Goal: Task Accomplishment & Management: Complete application form

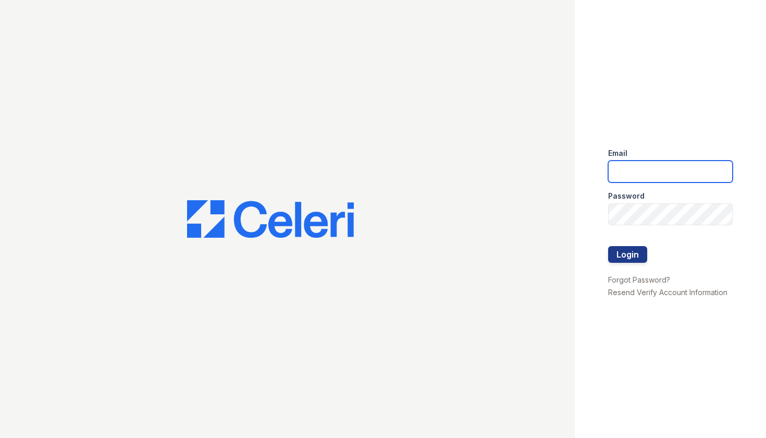
type input "[PERSON_NAME][EMAIL_ADDRESS][DOMAIN_NAME]"
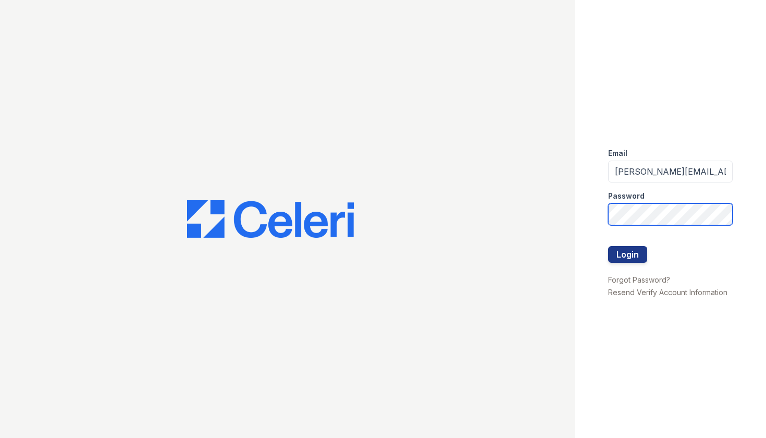
click at [627, 254] on button "Login" at bounding box center [627, 254] width 39 height 17
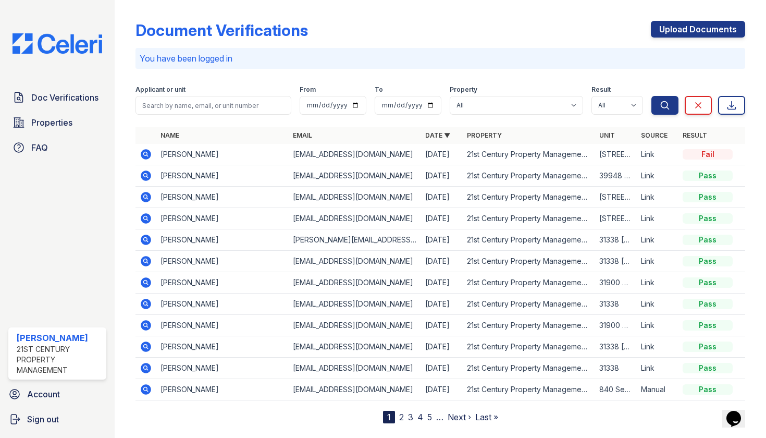
click at [728, 40] on div "Upload Documents" at bounding box center [698, 34] width 94 height 27
click at [722, 26] on link "Upload Documents" at bounding box center [698, 29] width 94 height 17
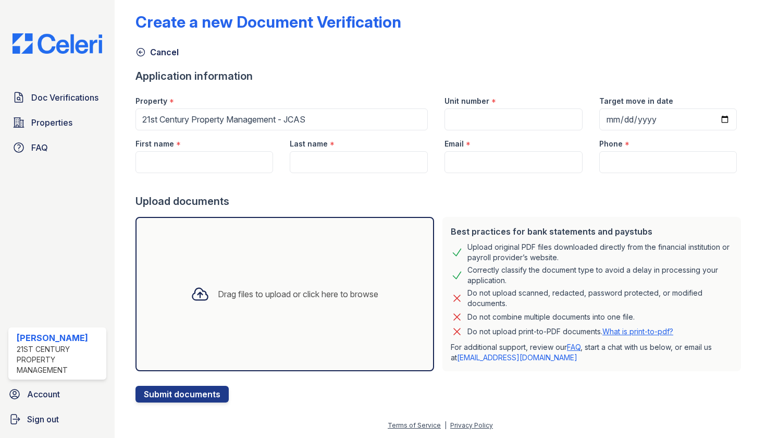
scroll to position [8, 0]
paste input "Lauren Pattugalan"
drag, startPoint x: 233, startPoint y: 170, endPoint x: 170, endPoint y: 160, distance: 63.8
click at [170, 160] on input "Lauren Pattugalan" at bounding box center [204, 162] width 138 height 22
type input "Lauren"
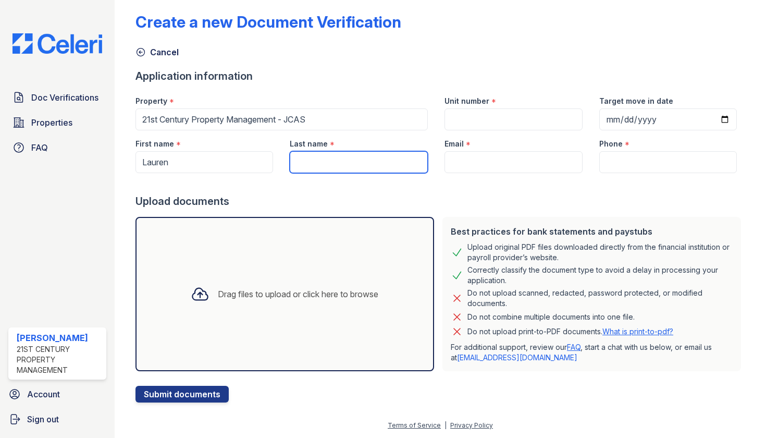
paste input "Pattugalan"
type input "Pattugalan"
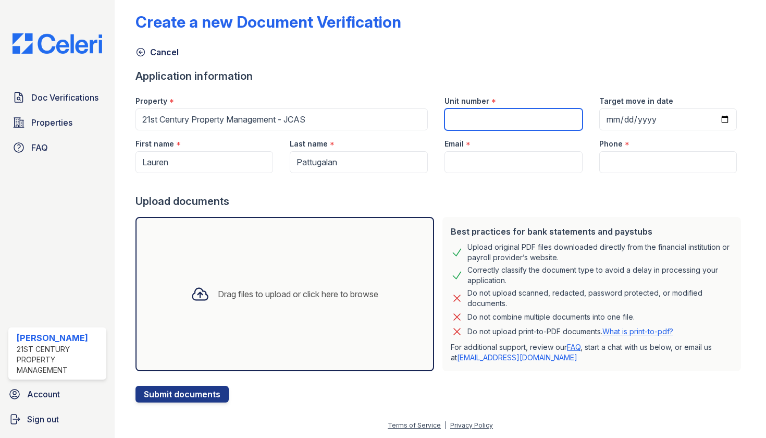
click at [492, 114] on input "Unit number" at bounding box center [513, 119] width 138 height 22
type input "N/A"
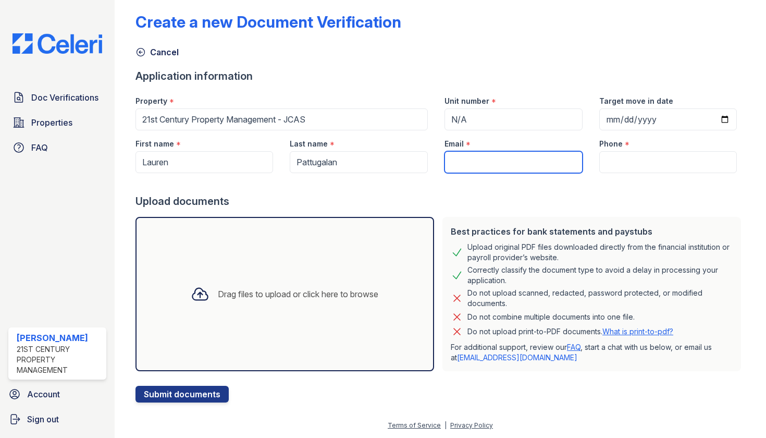
paste input "[EMAIL_ADDRESS][DOMAIN_NAME]"
type input "[EMAIL_ADDRESS][DOMAIN_NAME]"
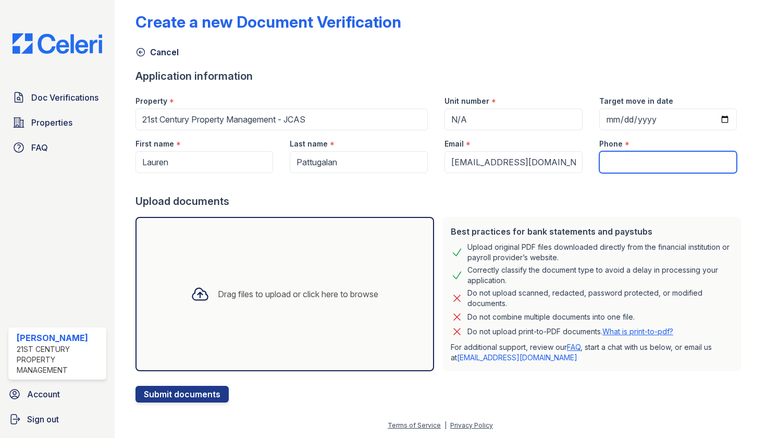
paste input "(415) 728-7018"
type input "(415) 728-7018"
click at [405, 290] on div "Drag files to upload or click here to browse" at bounding box center [284, 294] width 299 height 154
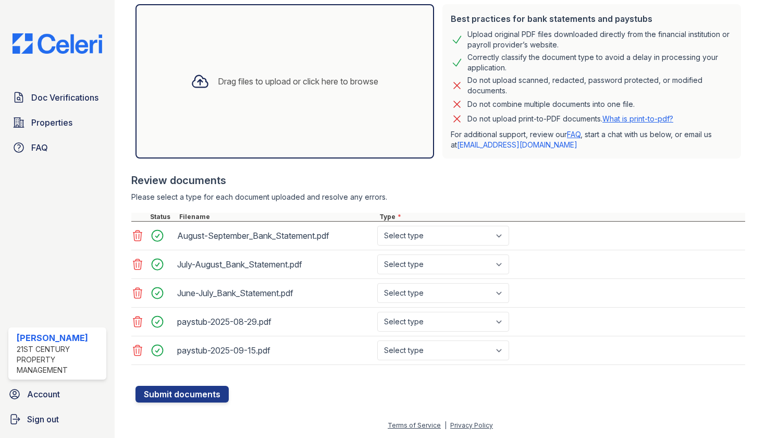
scroll to position [221, 0]
select select "bank_statement"
select select "paystub"
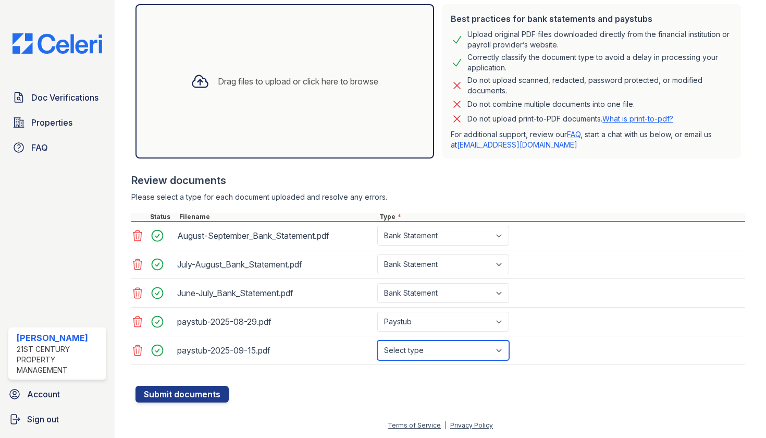
select select "paystub"
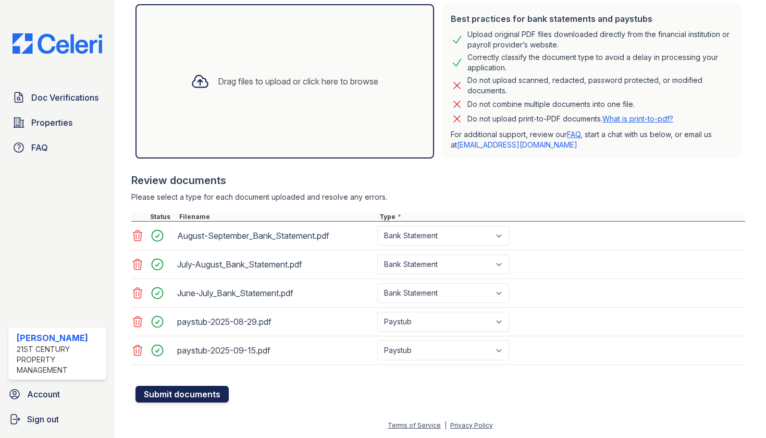
click at [191, 397] on button "Submit documents" at bounding box center [181, 394] width 93 height 17
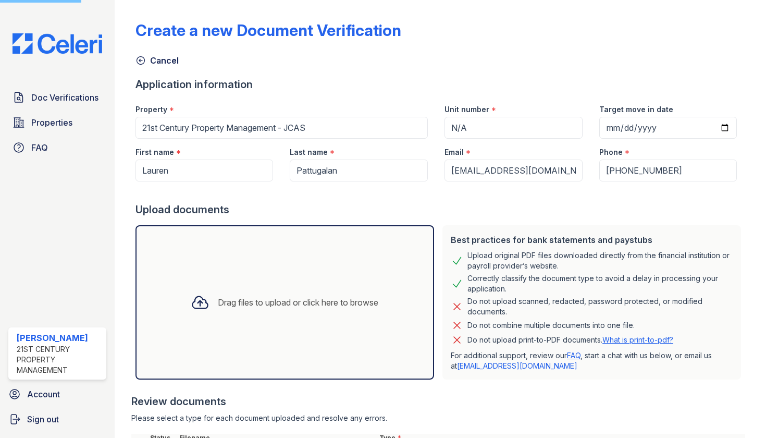
scroll to position [0, 0]
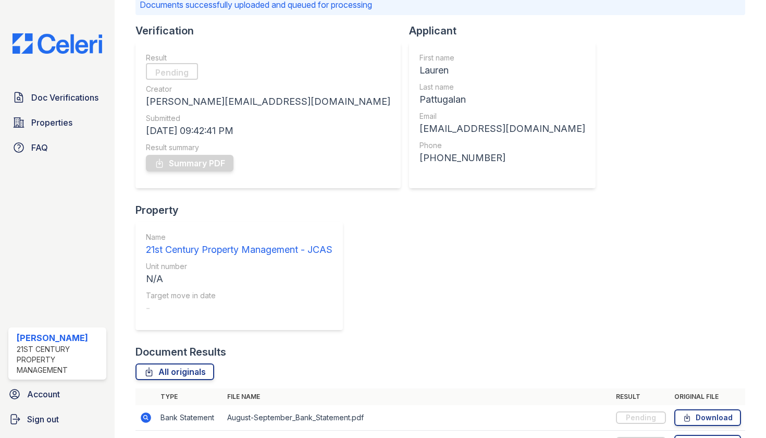
scroll to position [82, 0]
click at [86, 103] on span "Doc Verifications" at bounding box center [64, 97] width 67 height 13
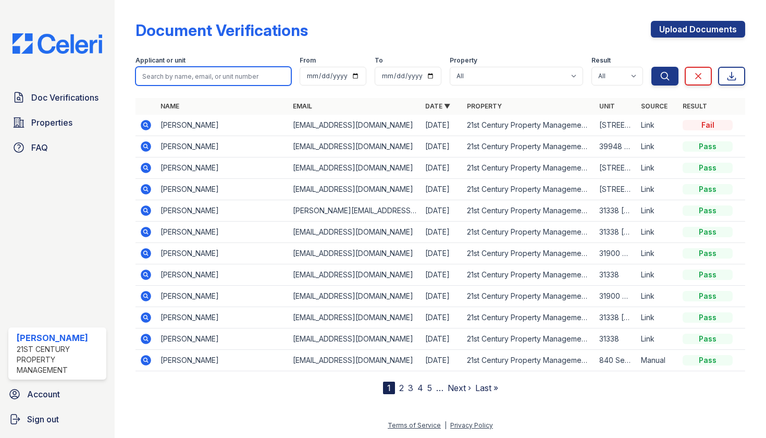
click at [246, 78] on input "search" at bounding box center [213, 76] width 156 height 19
type input "l"
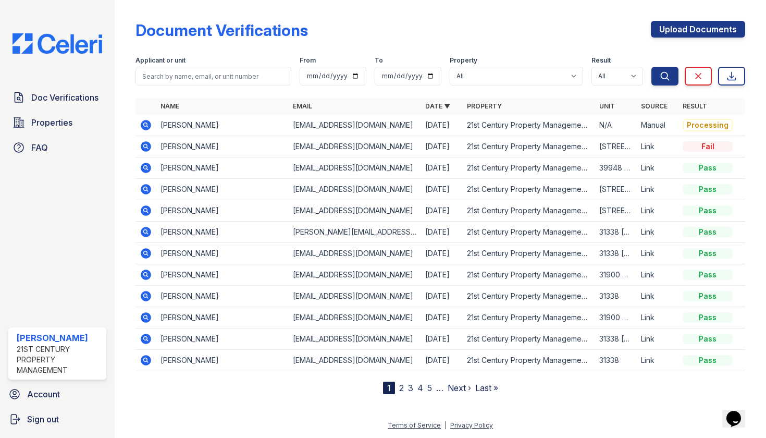
click at [189, 125] on td "Lauren Pattugalan" at bounding box center [222, 125] width 132 height 21
click at [148, 122] on icon at bounding box center [146, 125] width 10 height 10
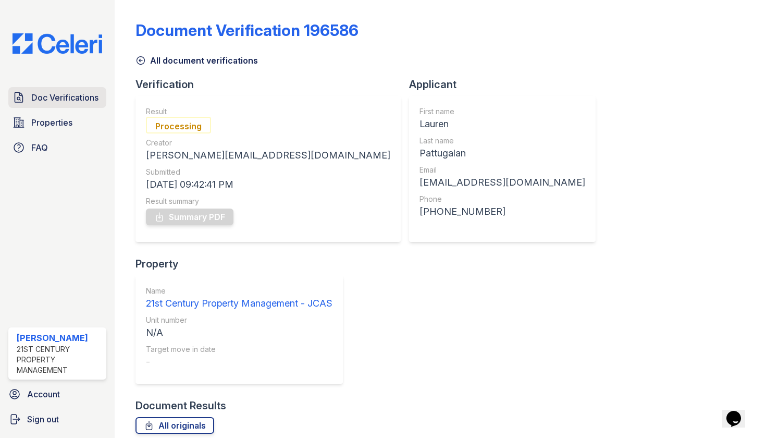
click at [67, 97] on span "Doc Verifications" at bounding box center [64, 97] width 67 height 13
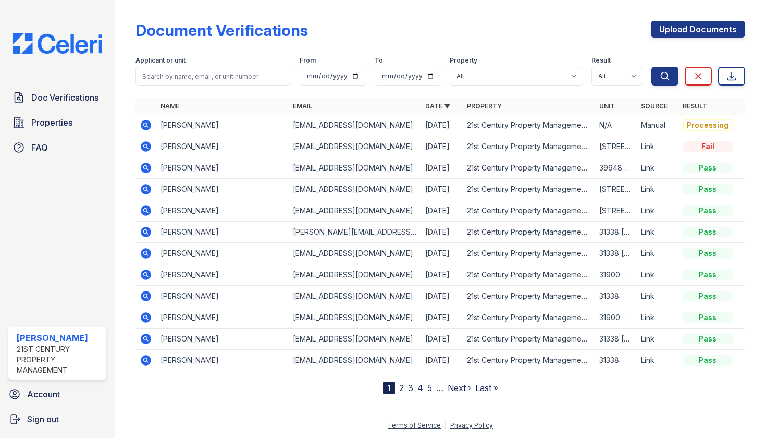
click at [189, 126] on td "Lauren Pattugalan" at bounding box center [222, 125] width 132 height 21
click at [144, 125] on icon at bounding box center [145, 124] width 3 height 3
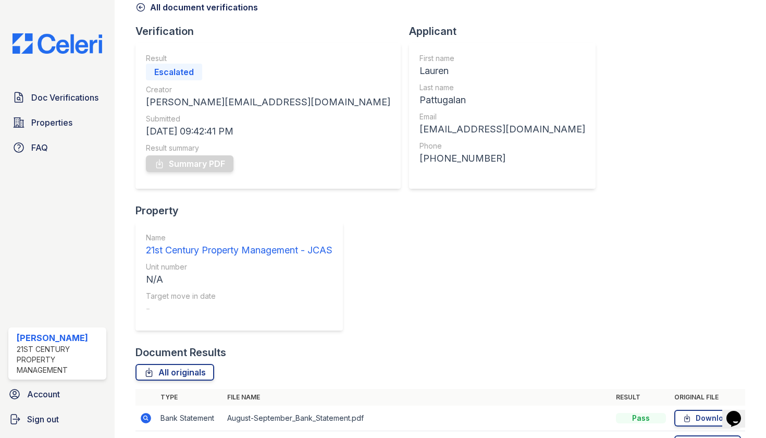
scroll to position [53, 0]
click at [73, 90] on link "Doc Verifications" at bounding box center [57, 97] width 98 height 21
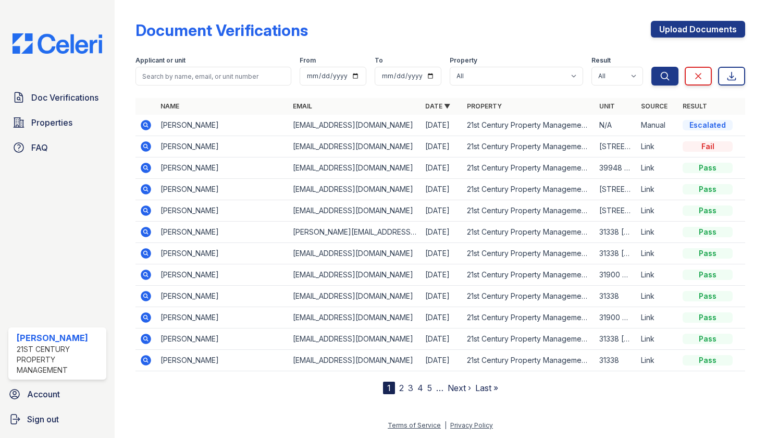
click at [202, 126] on td "[PERSON_NAME]" at bounding box center [222, 125] width 132 height 21
click at [144, 125] on icon at bounding box center [146, 125] width 13 height 13
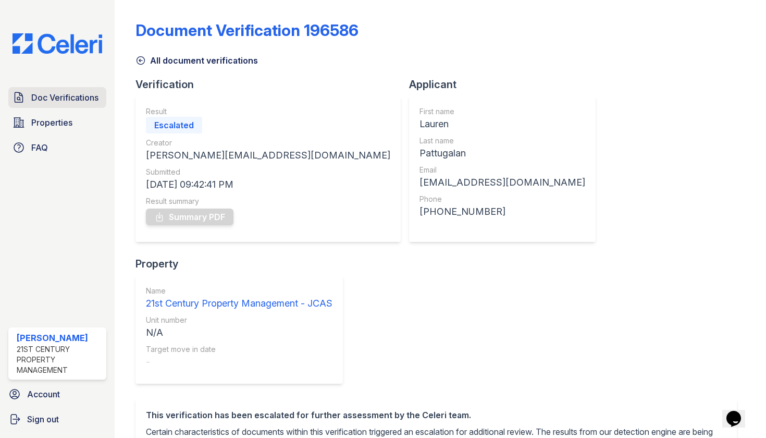
click at [35, 93] on span "Doc Verifications" at bounding box center [64, 97] width 67 height 13
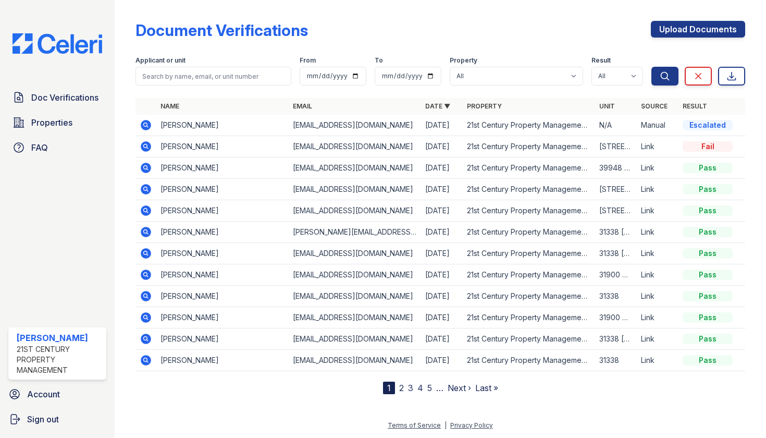
click at [353, 7] on div "Document Verifications Upload Documents Filter Applicant or unit From To Proper…" at bounding box center [440, 199] width 610 height 390
click at [701, 130] on div "Escalated" at bounding box center [707, 125] width 50 height 10
click at [189, 134] on td "Lauren Pattugalan" at bounding box center [222, 125] width 132 height 21
click at [151, 125] on icon at bounding box center [146, 125] width 13 height 13
